Goal: Task Accomplishment & Management: Use online tool/utility

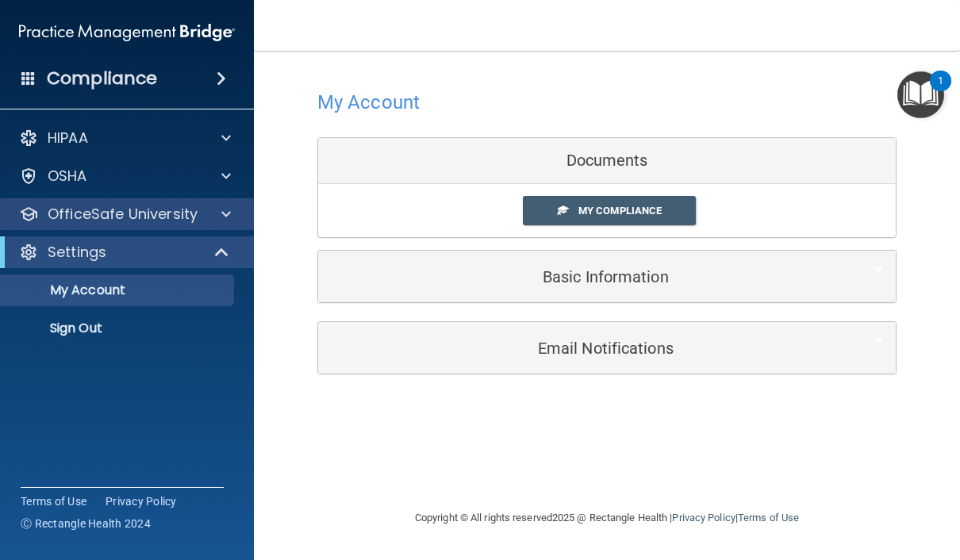
click at [94, 213] on p "OfficeSafe University" at bounding box center [123, 214] width 150 height 19
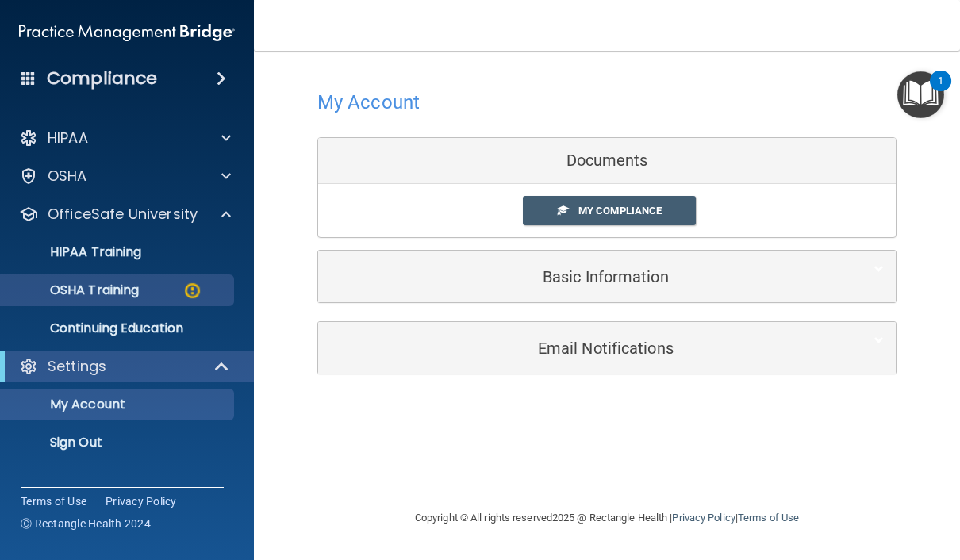
click at [99, 289] on p "OSHA Training" at bounding box center [74, 291] width 129 height 16
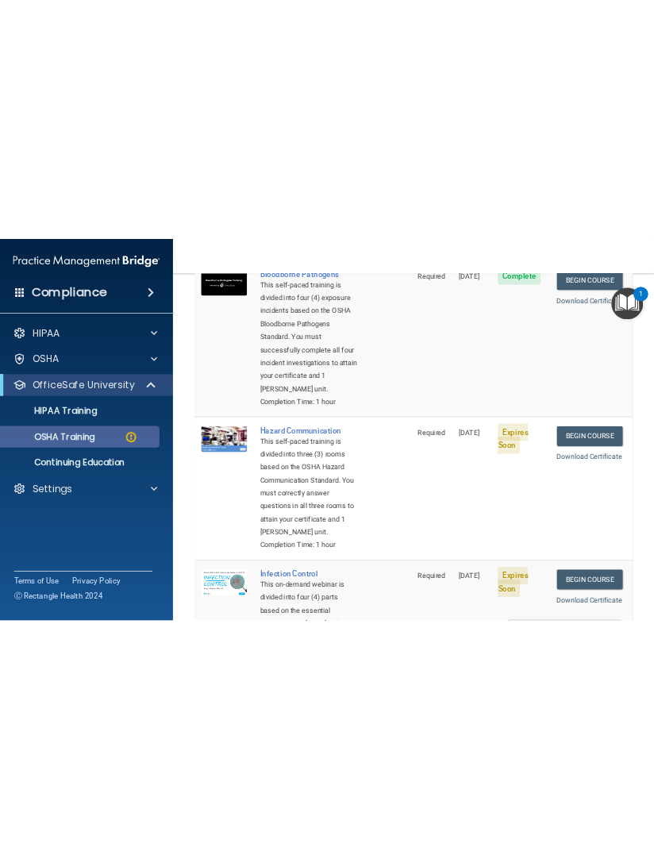
scroll to position [198, 0]
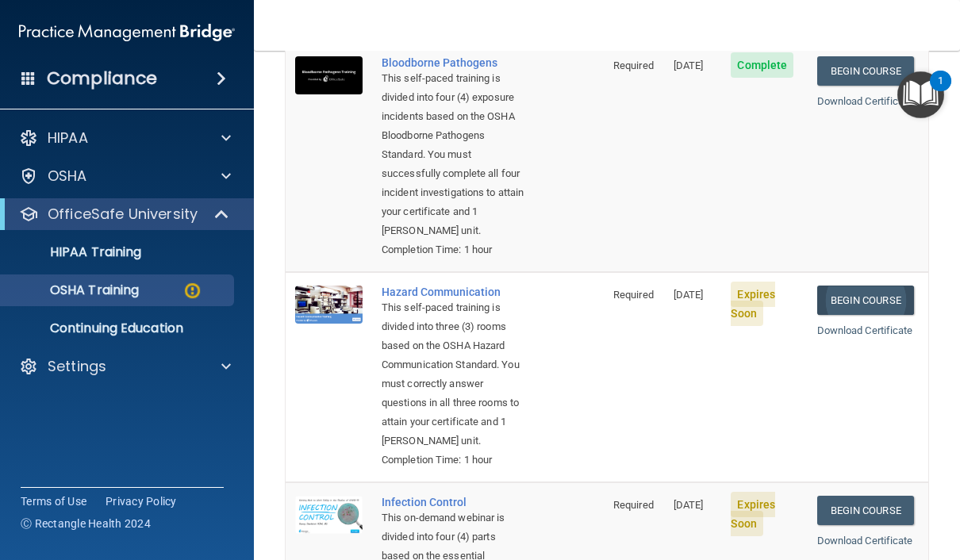
click at [906, 286] on link "Begin Course" at bounding box center [865, 300] width 97 height 29
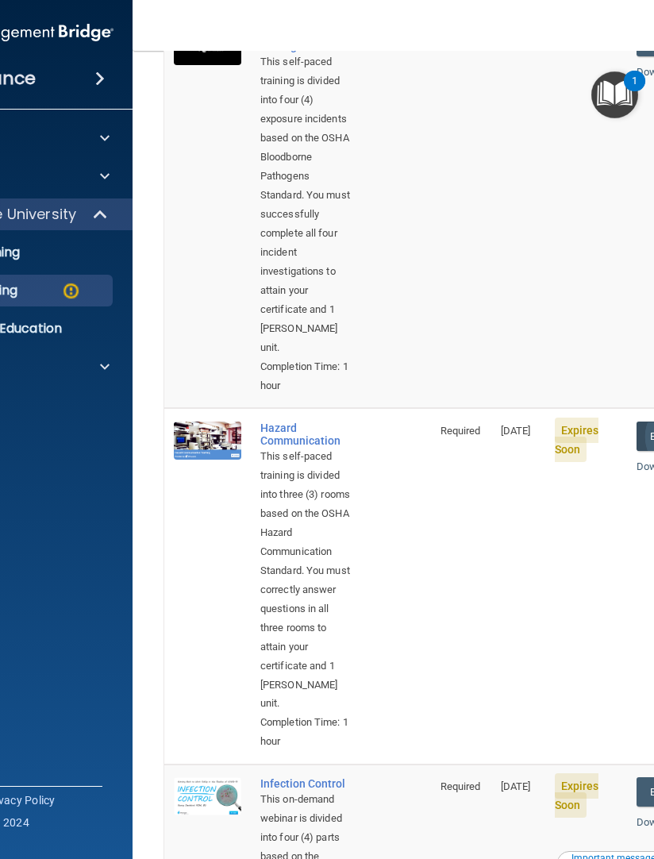
scroll to position [287, 0]
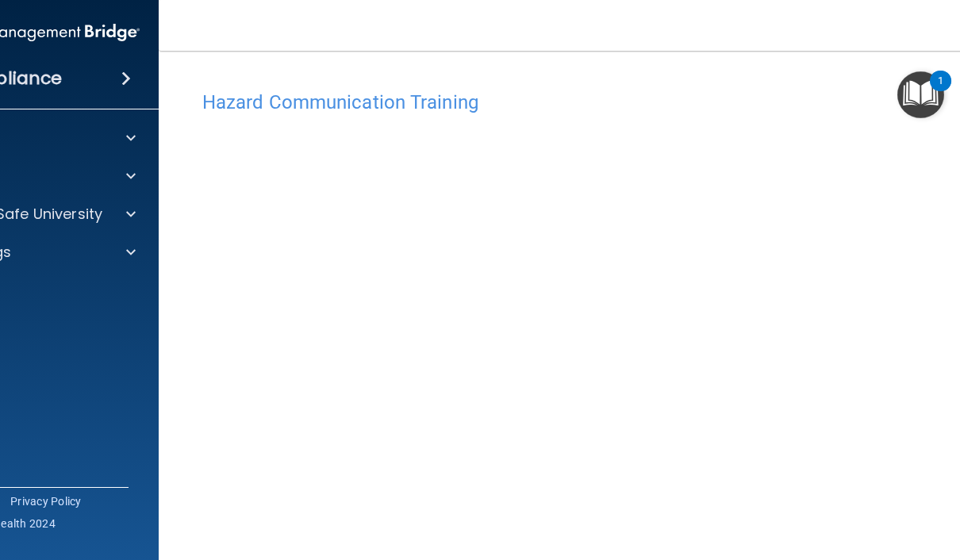
click at [564, 99] on h4 "Hazard Communication Training" at bounding box center [606, 102] width 809 height 21
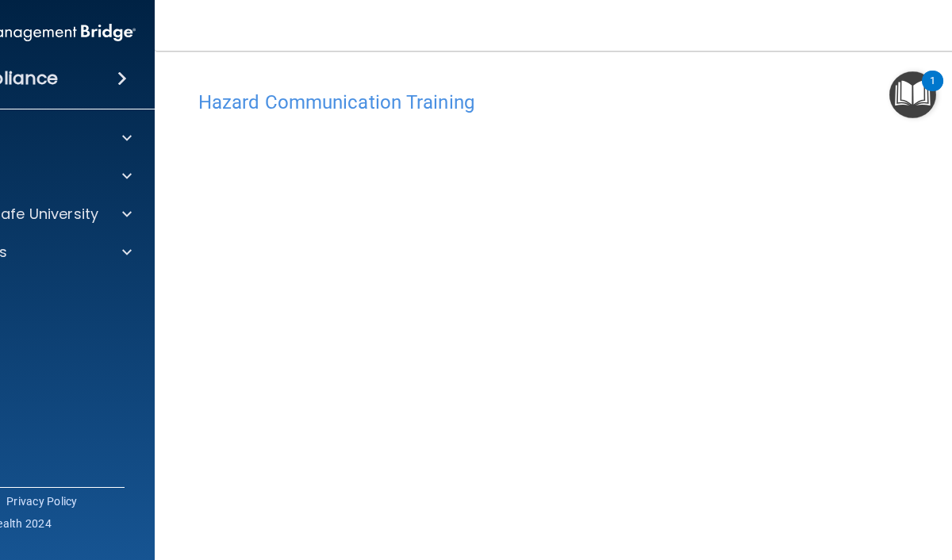
click at [127, 140] on span at bounding box center [127, 138] width 10 height 19
click at [136, 129] on div at bounding box center [125, 138] width 40 height 19
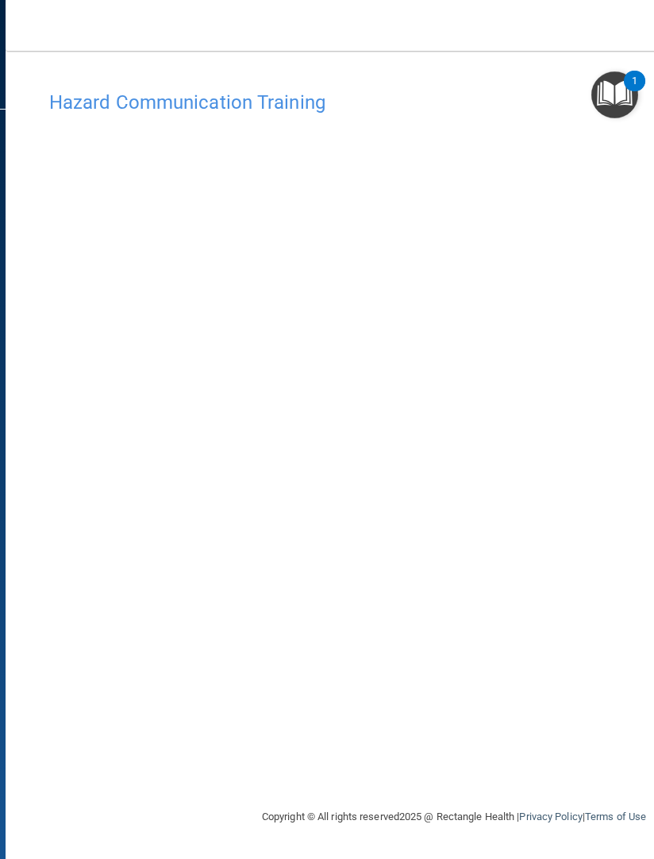
scroll to position [0, 248]
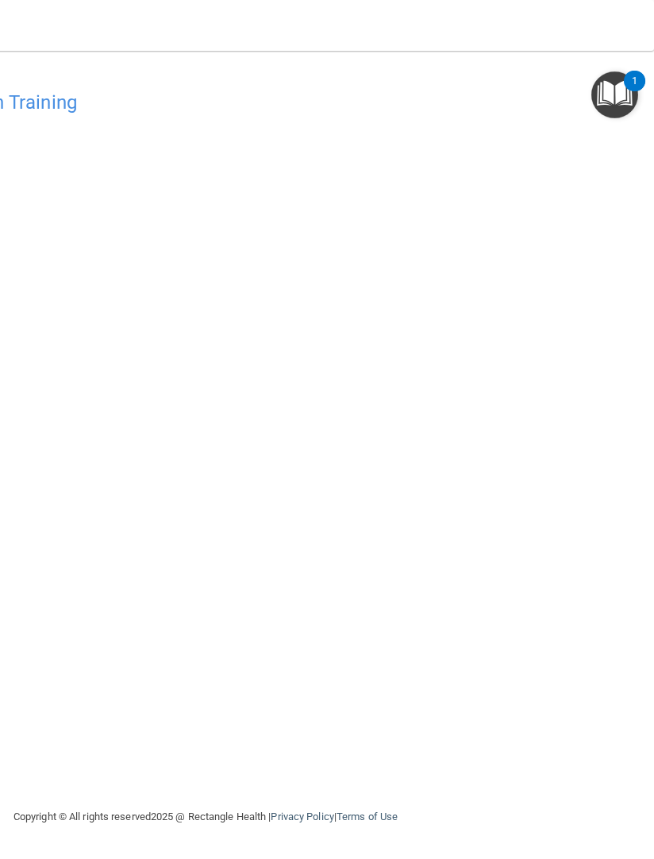
click at [647, 376] on main "Hazard Communication Training This course doesn’t expire until [DATE]. Are you …" at bounding box center [205, 455] width 897 height 808
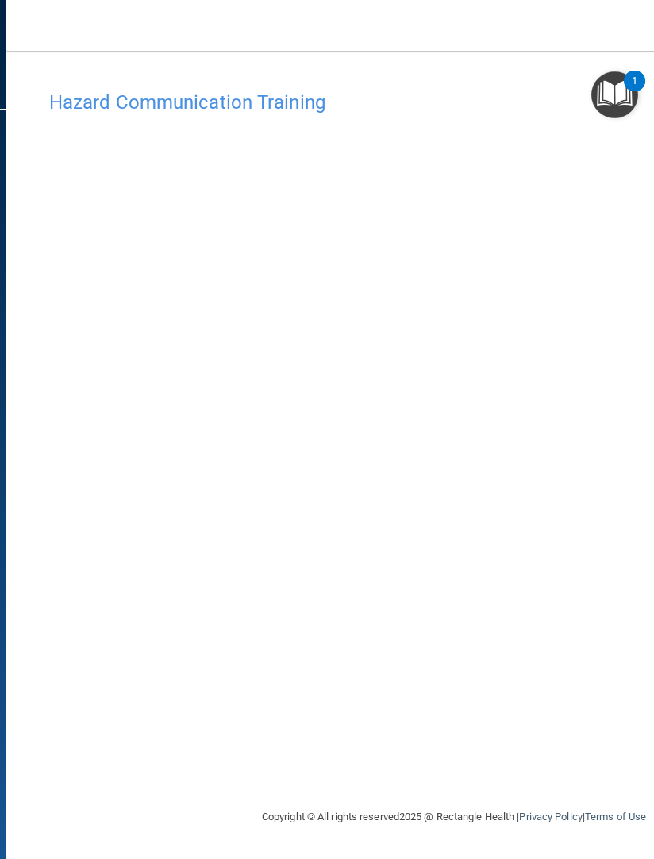
scroll to position [0, 0]
